Goal: Check status: Check status

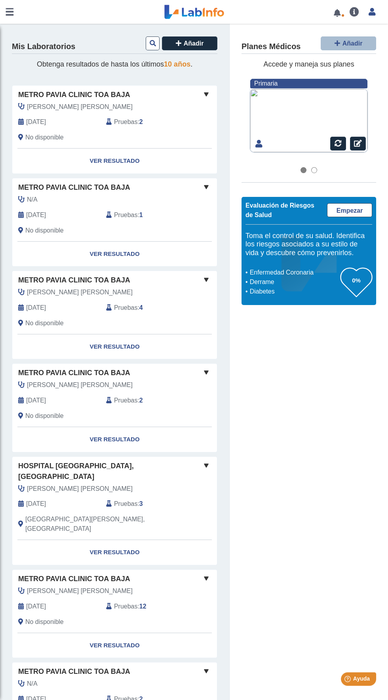
click at [200, 11] on link at bounding box center [194, 12] width 65 height 20
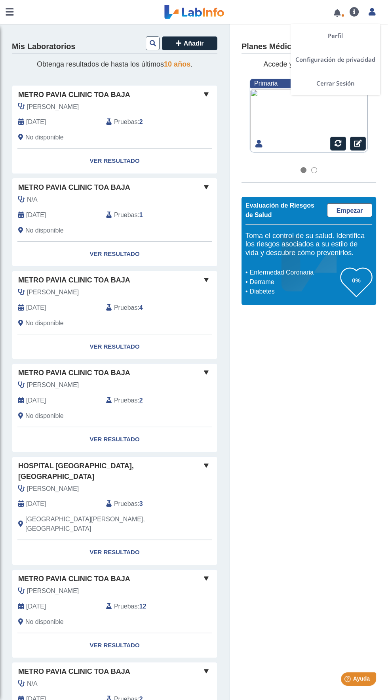
click at [372, 11] on icon at bounding box center [372, 12] width 7 height 6
click at [373, 13] on icon at bounding box center [372, 12] width 7 height 6
click at [339, 14] on link at bounding box center [337, 13] width 16 height 6
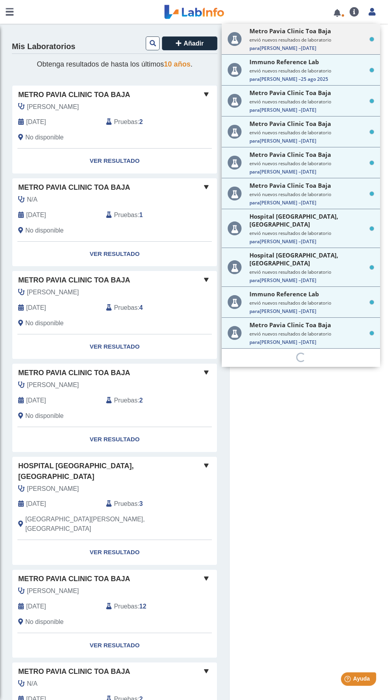
click at [321, 46] on span "Para Miyerlin A. – 3 sept 2025" at bounding box center [312, 48] width 125 height 7
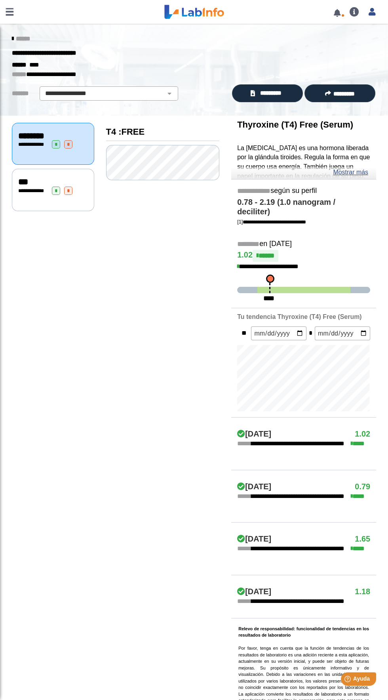
click at [337, 10] on link at bounding box center [337, 13] width 16 height 6
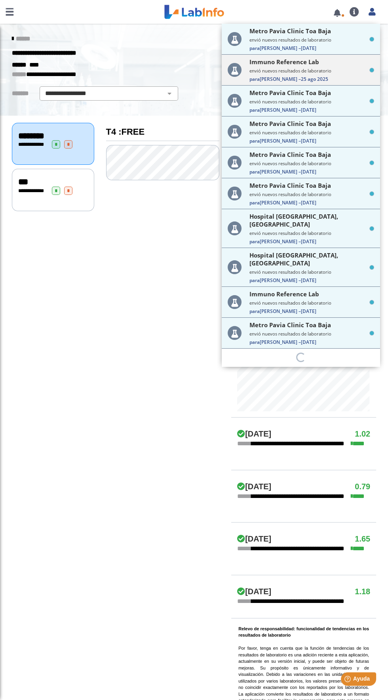
click at [322, 68] on small "envió nuevos resultados de laboratorio" at bounding box center [312, 71] width 125 height 6
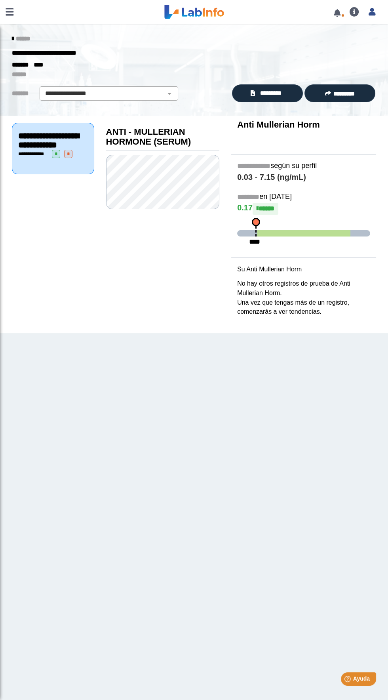
click at [337, 13] on link at bounding box center [337, 13] width 16 height 6
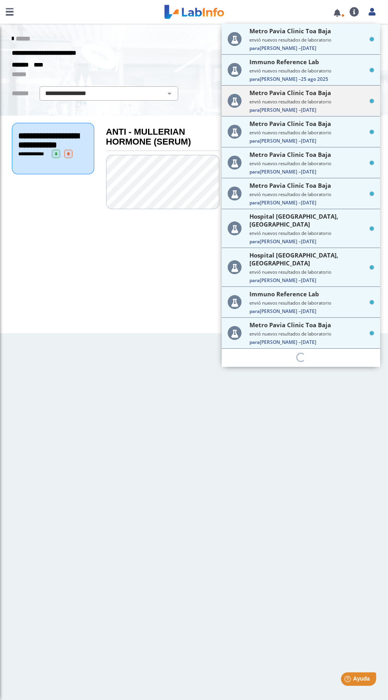
click at [326, 100] on small "envió nuevos resultados de laboratorio" at bounding box center [312, 102] width 125 height 6
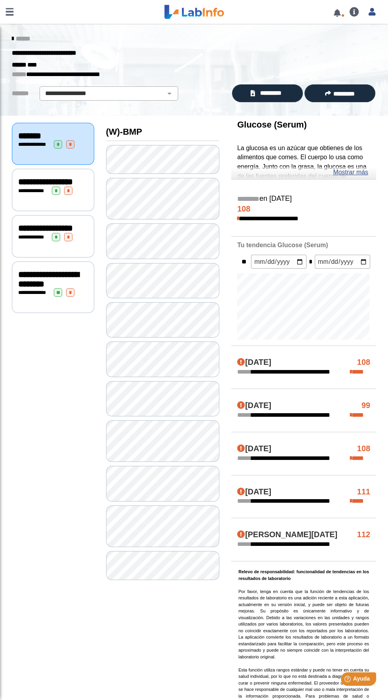
click at [338, 12] on link at bounding box center [337, 13] width 16 height 6
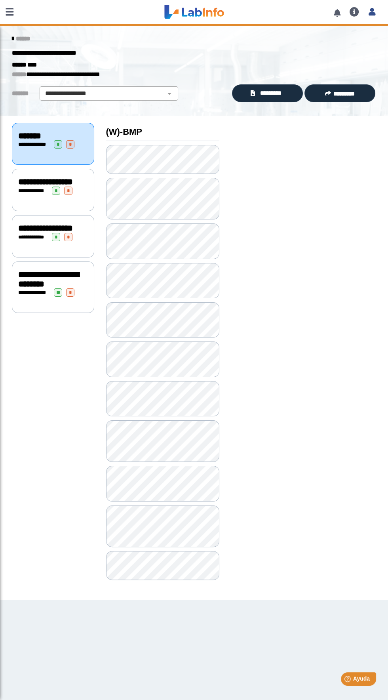
click at [9, 11] on link at bounding box center [9, 12] width 19 height 24
click at [11, 10] on link at bounding box center [9, 12] width 19 height 24
click at [15, 12] on link at bounding box center [9, 12] width 19 height 24
click at [19, 18] on link at bounding box center [9, 12] width 19 height 24
click at [201, 15] on link at bounding box center [194, 12] width 65 height 20
